Goal: Information Seeking & Learning: Understand process/instructions

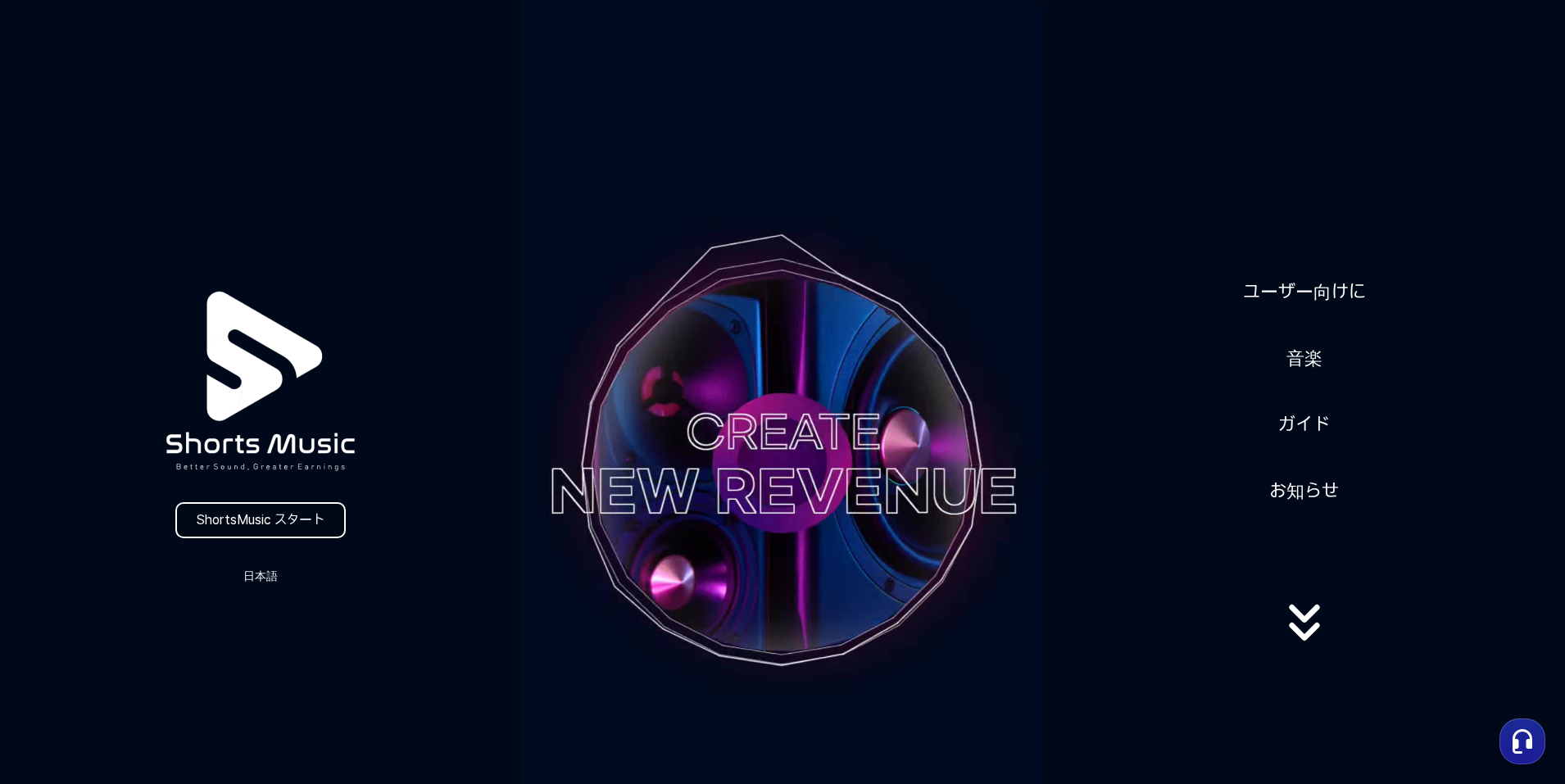
click at [301, 520] on link "ShortsMusic スタート" at bounding box center [260, 519] width 171 height 36
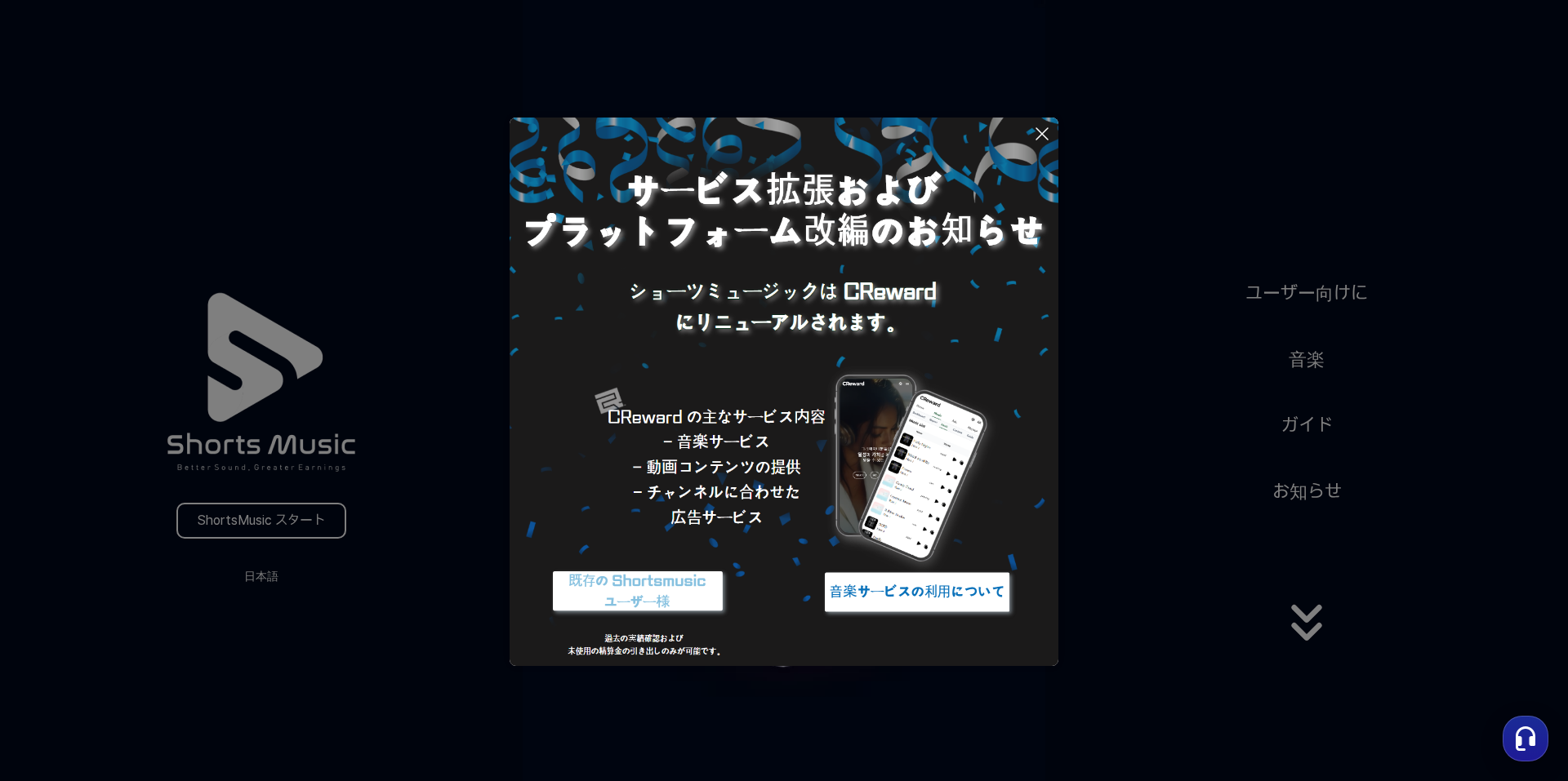
click at [266, 573] on button at bounding box center [784, 390] width 1568 height 781
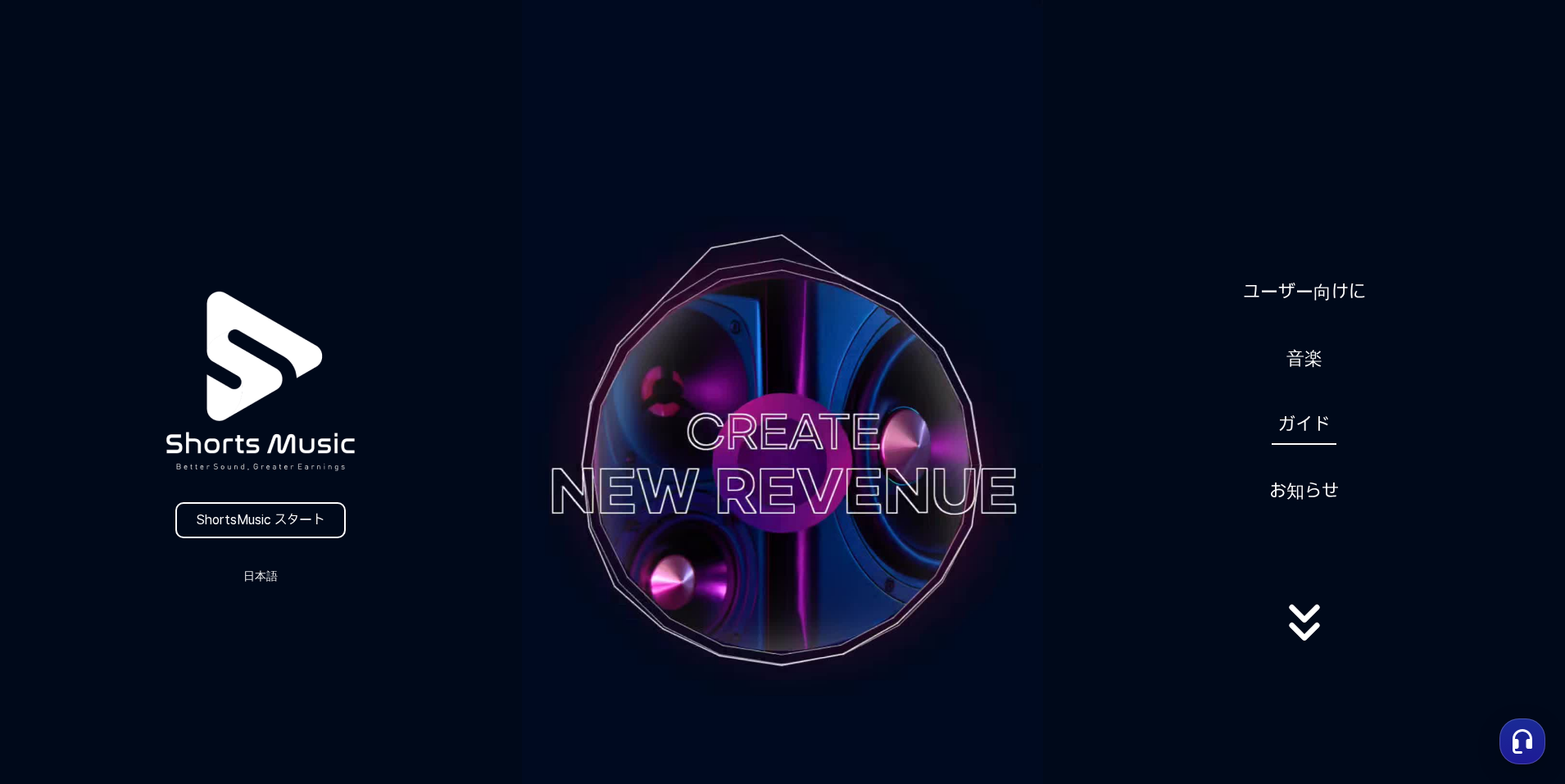
click at [1314, 431] on link "ガイド" at bounding box center [1304, 425] width 65 height 40
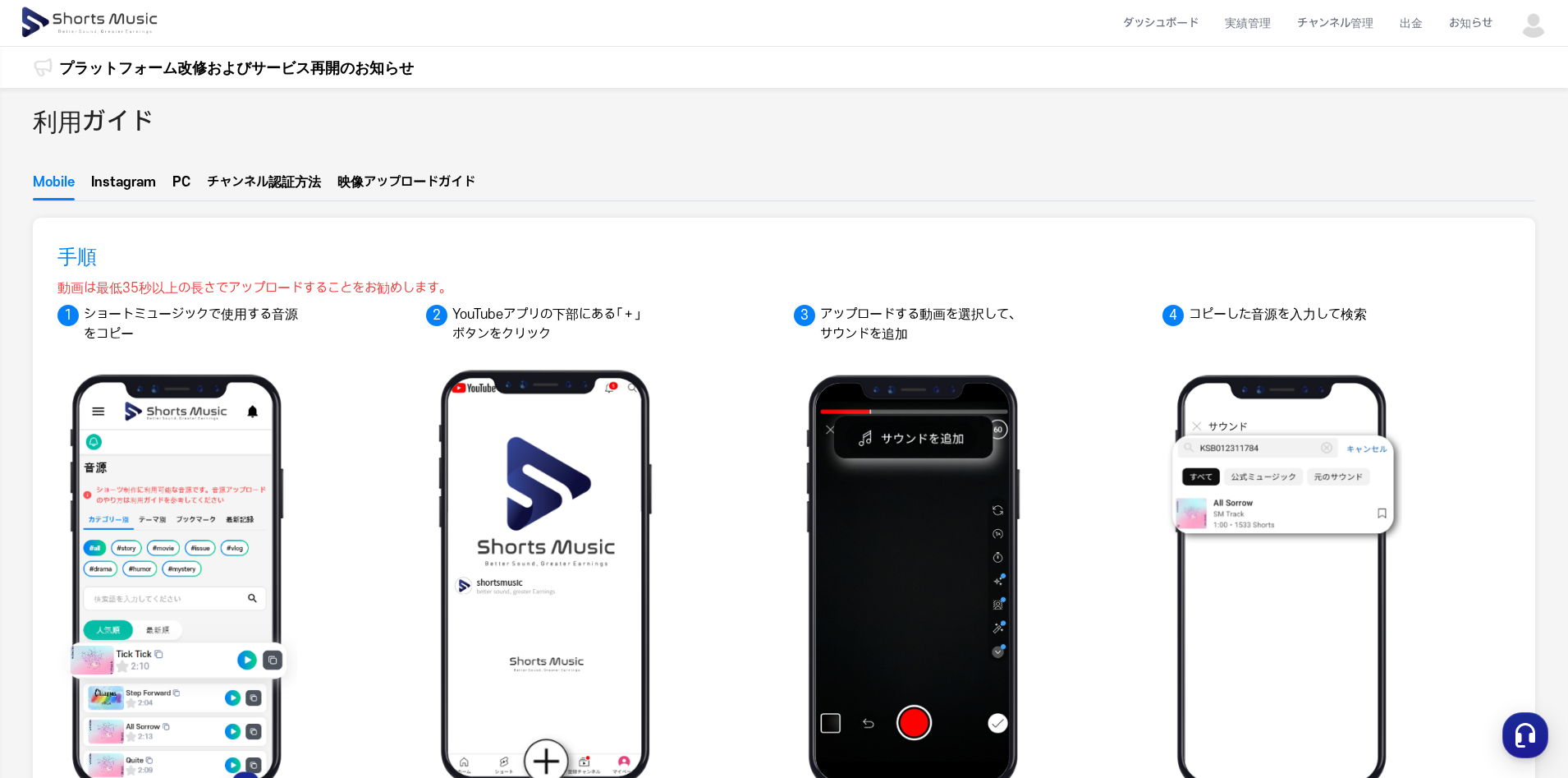
click at [155, 184] on button "Instagram" at bounding box center [124, 186] width 65 height 28
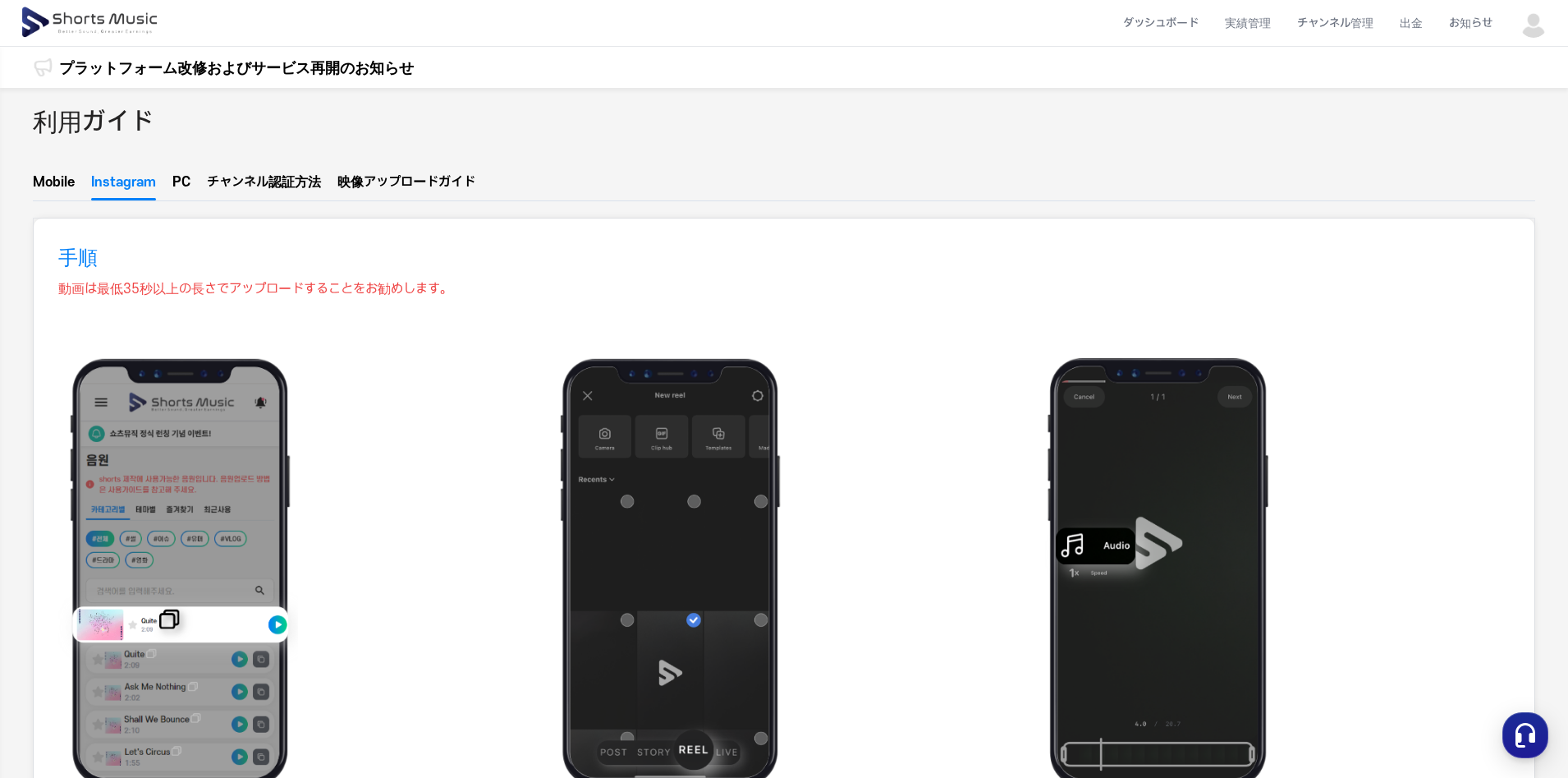
click at [73, 186] on button "Mobile" at bounding box center [54, 186] width 42 height 28
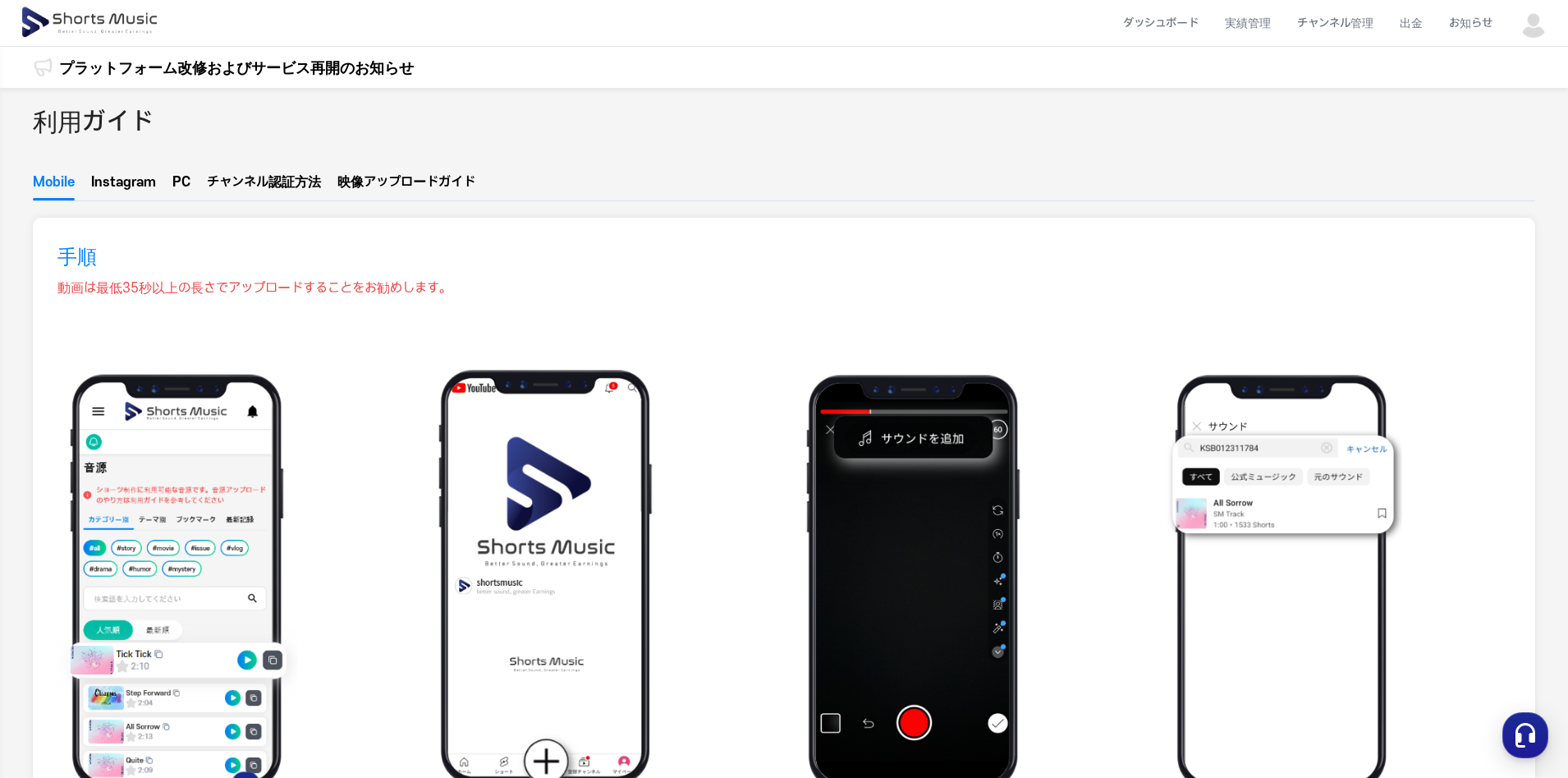
click at [130, 184] on button "Instagram" at bounding box center [124, 186] width 65 height 28
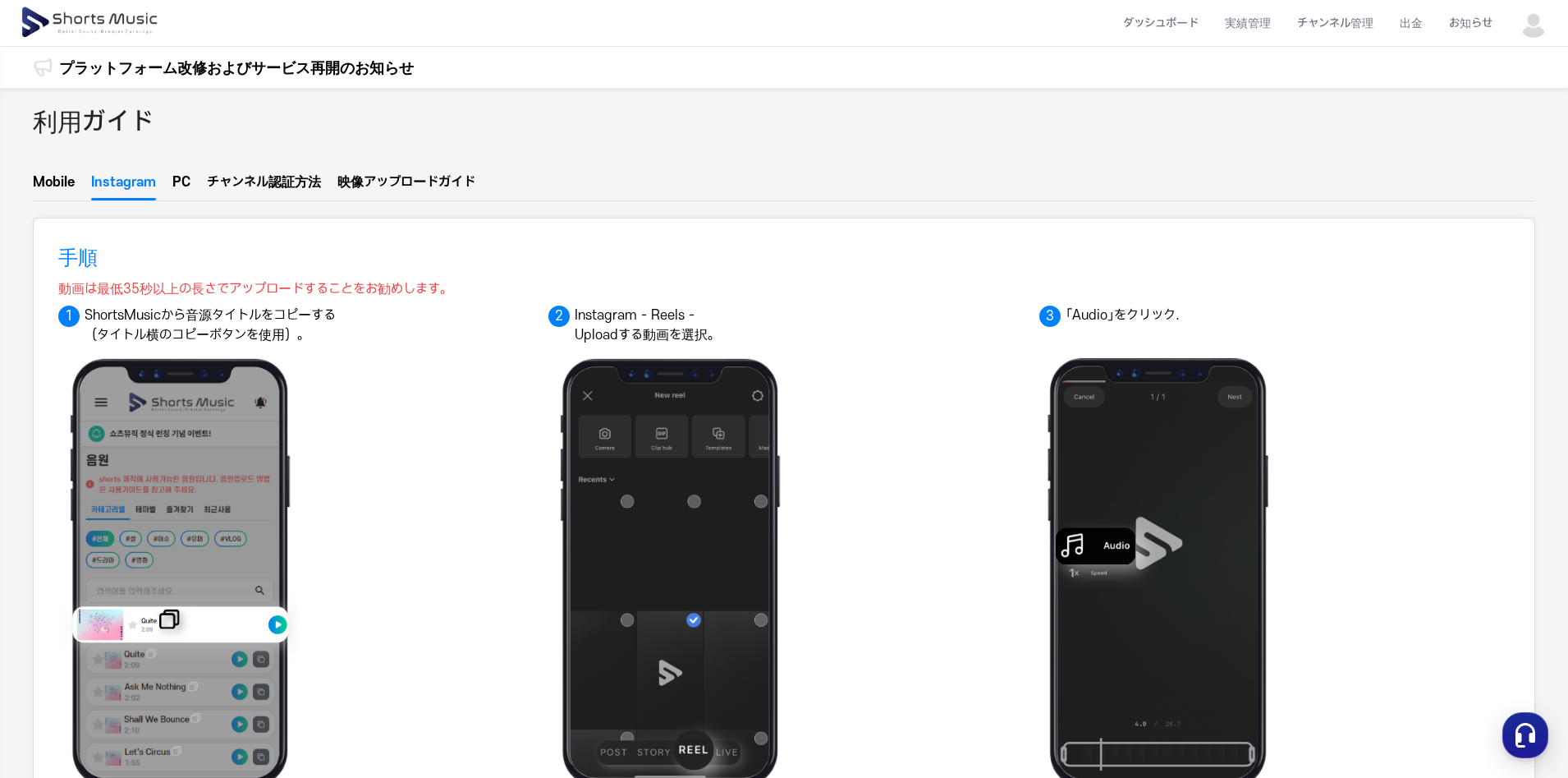
click at [188, 184] on button "PC" at bounding box center [181, 186] width 18 height 28
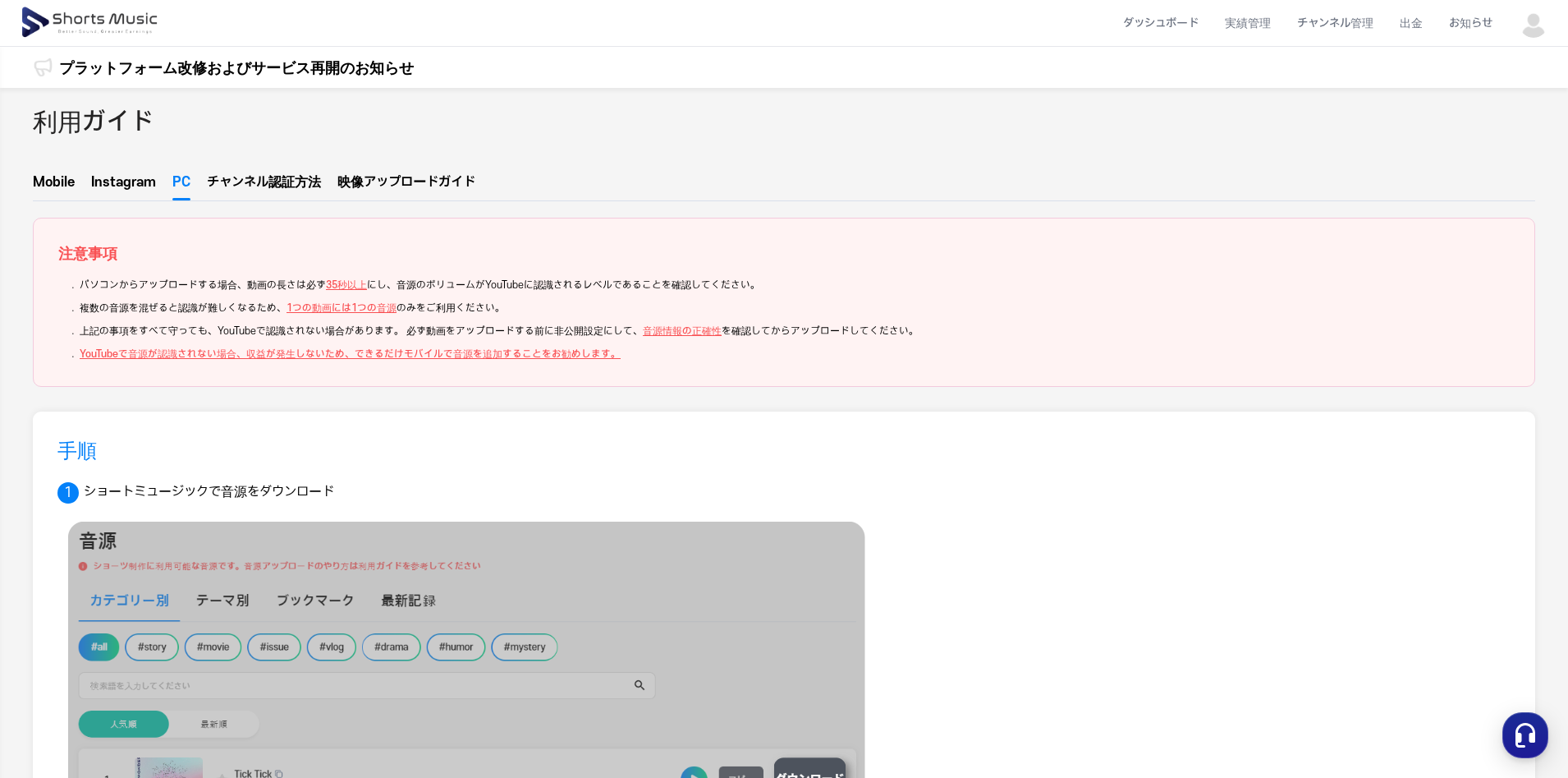
click at [269, 184] on span "ル認証方法" at bounding box center [289, 182] width 65 height 13
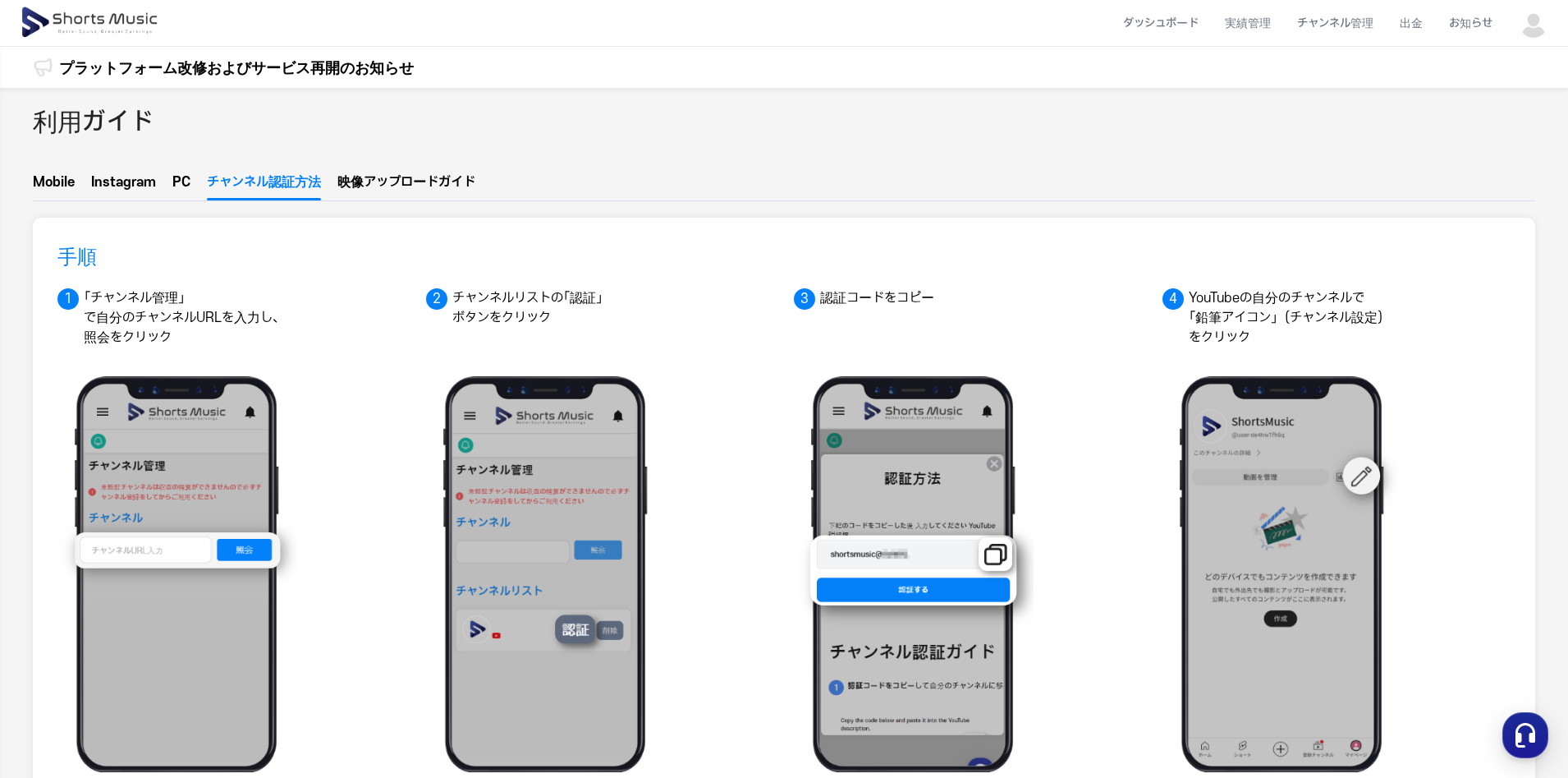
click at [386, 183] on button "映像アップ  ロードガイド" at bounding box center [406, 186] width 138 height 21
